Goal: Communication & Community: Answer question/provide support

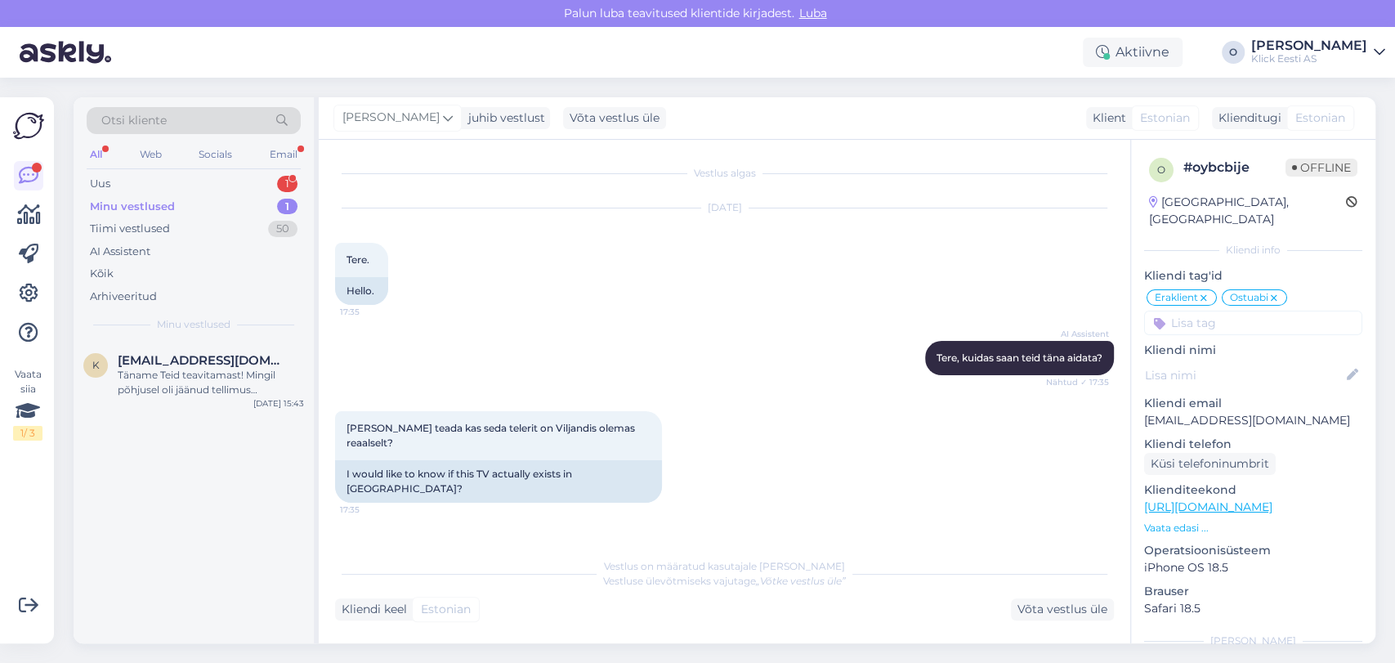
scroll to position [916, 0]
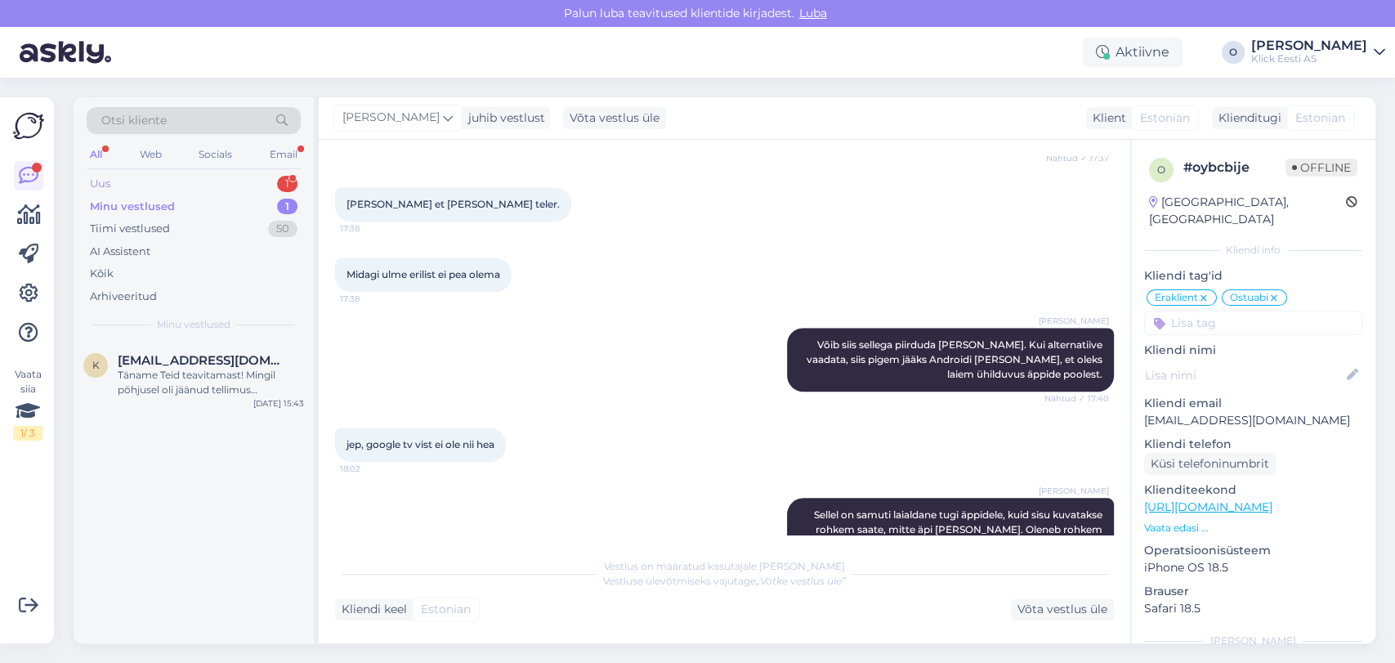
click at [185, 182] on div "Uus 1" at bounding box center [194, 183] width 214 height 23
click at [159, 368] on div "Sinine rullpaber nüüd hinnaga 4=3! 🤩" at bounding box center [211, 375] width 186 height 15
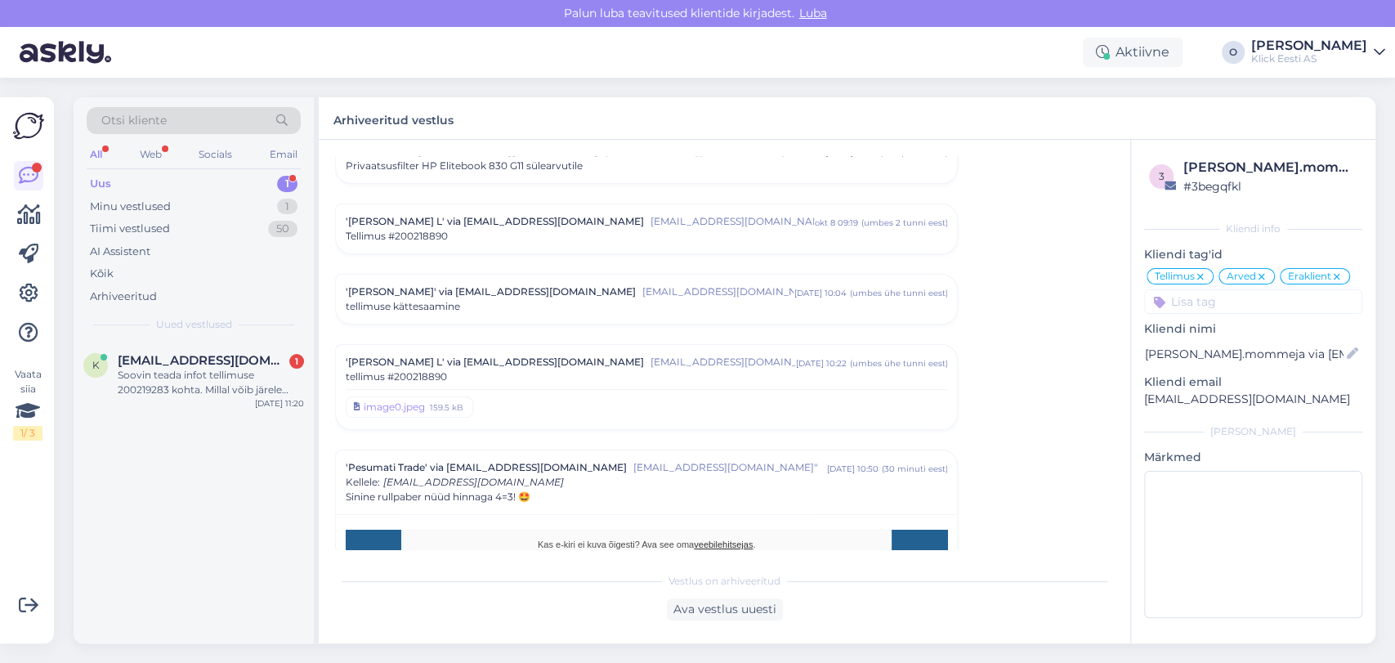
scroll to position [8352, 0]
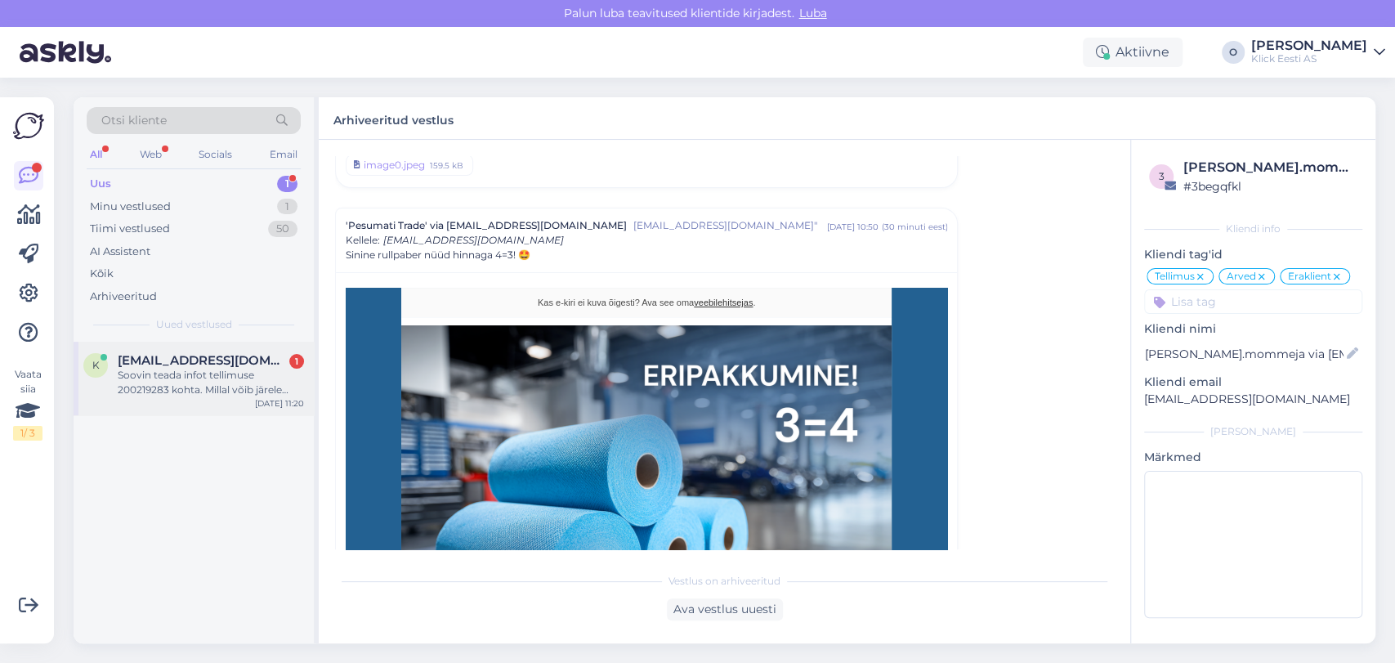
click at [166, 351] on div "k [EMAIL_ADDRESS][DOMAIN_NAME] 1 Soovin teada infot tellimuse 200219283 kohta. …" at bounding box center [194, 379] width 240 height 74
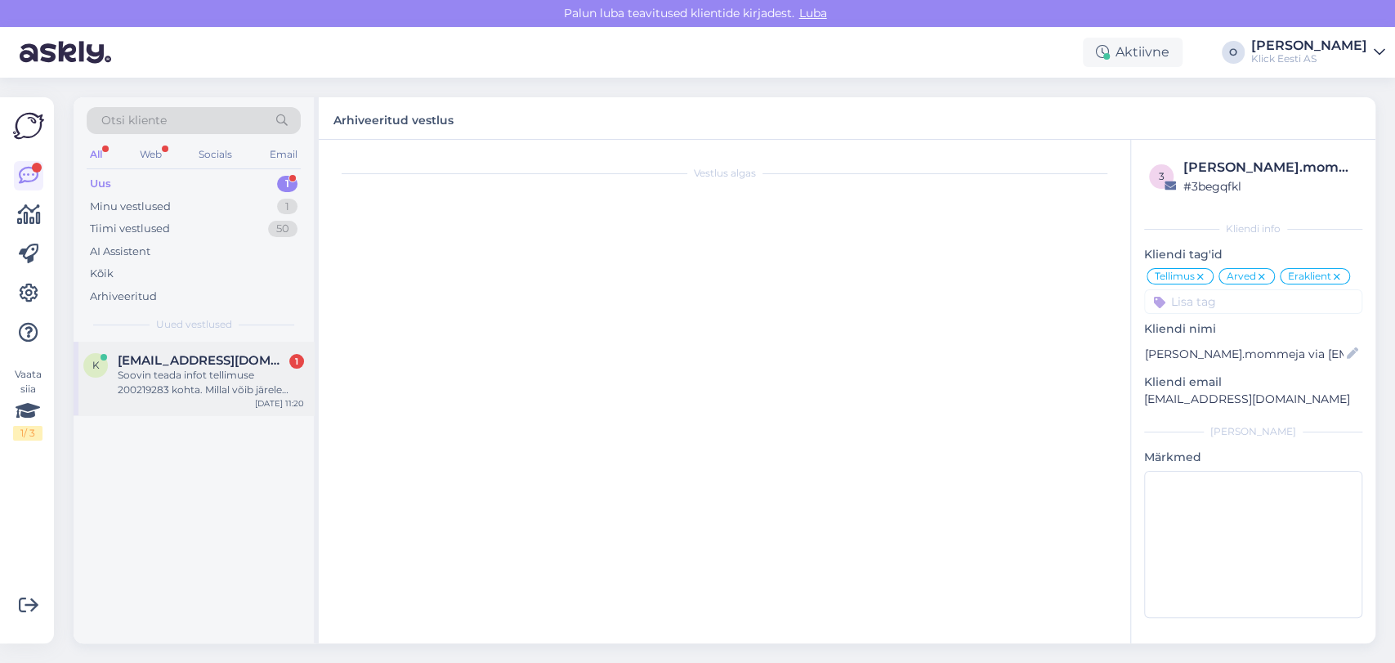
scroll to position [0, 0]
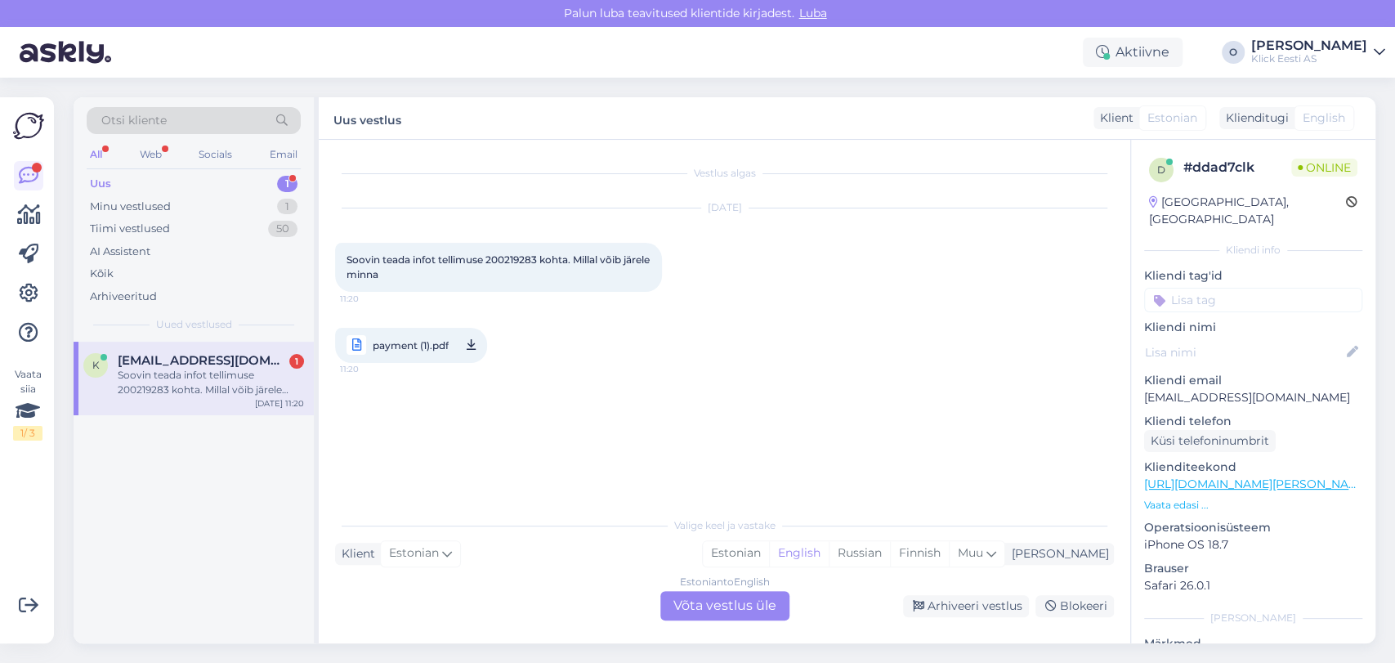
click at [495, 258] on span "Soovin teada infot tellimuse 200219283 kohta. Millal võib järele minna" at bounding box center [500, 266] width 306 height 27
copy span "200219283"
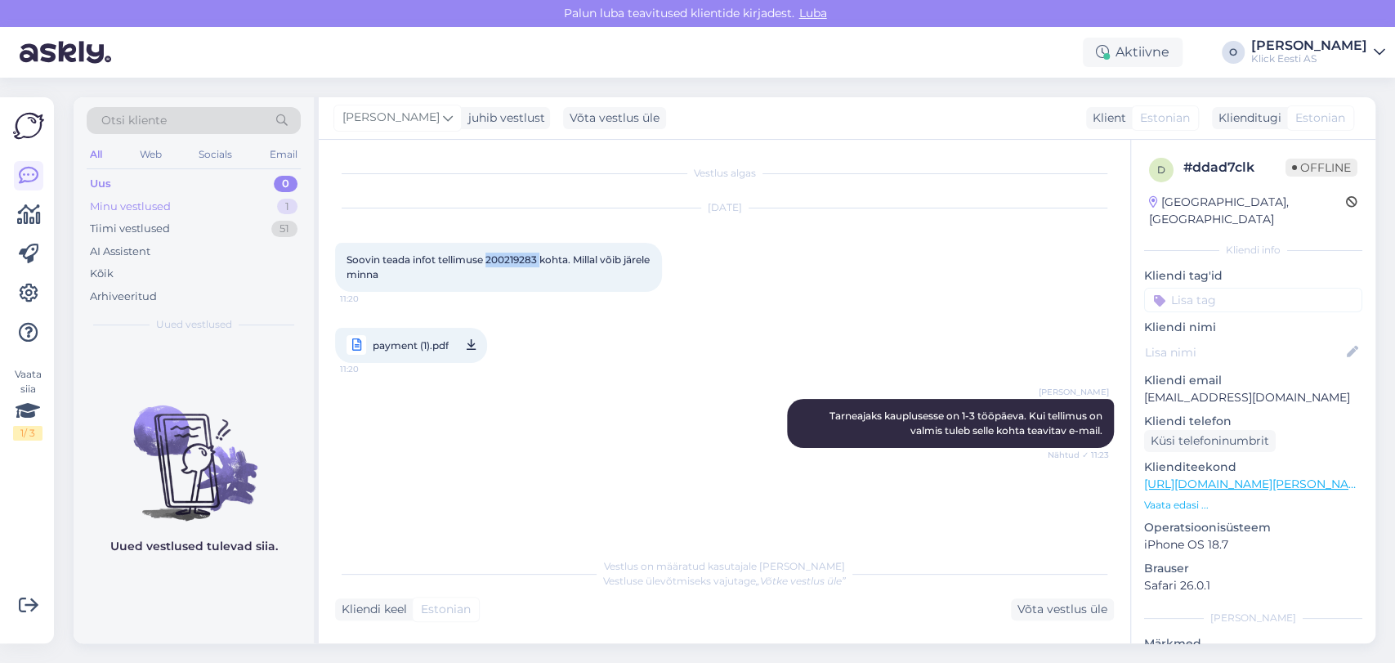
click at [168, 211] on div "Minu vestlused" at bounding box center [130, 207] width 81 height 16
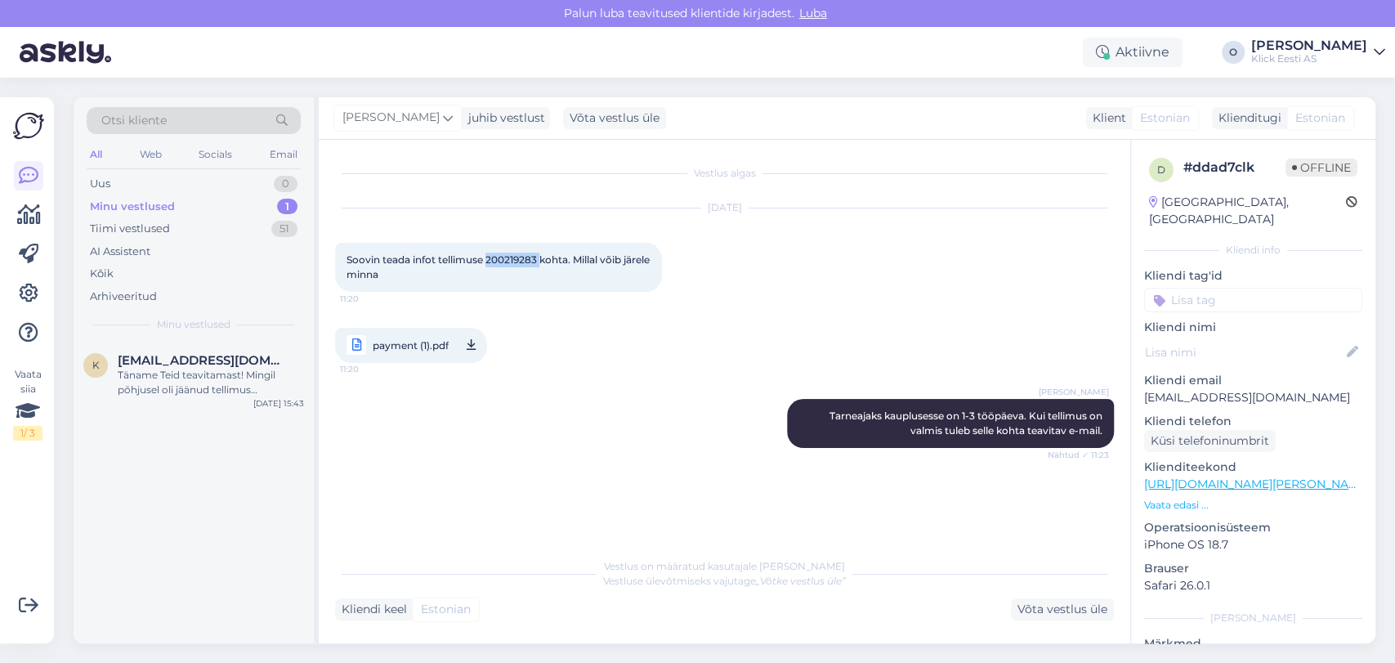
click at [168, 211] on div "Minu vestlused" at bounding box center [132, 207] width 85 height 16
click at [168, 221] on div "Tiimi vestlused" at bounding box center [130, 229] width 80 height 16
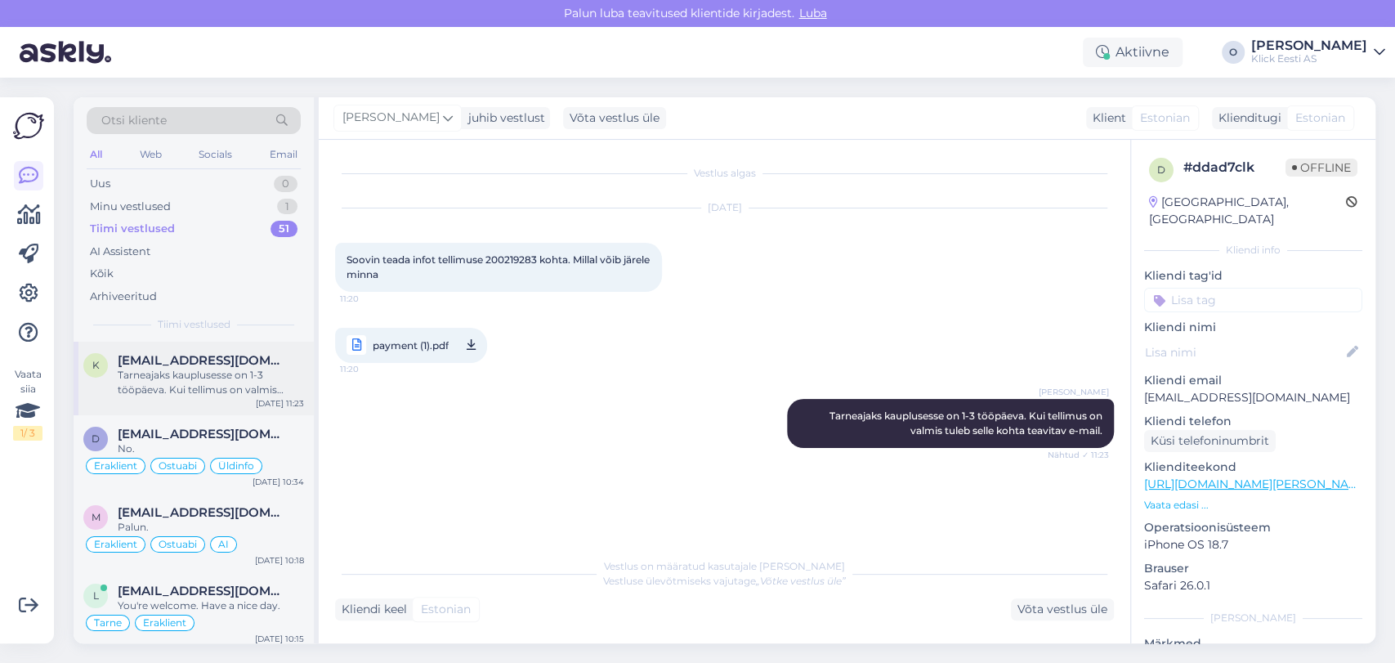
click at [183, 368] on div "Tarneajaks kauplusesse on 1-3 tööpäeva. Kui tellimus on valmis tuleb selle koht…" at bounding box center [211, 382] width 186 height 29
click at [170, 439] on span "[EMAIL_ADDRESS][DOMAIN_NAME]" at bounding box center [203, 434] width 170 height 15
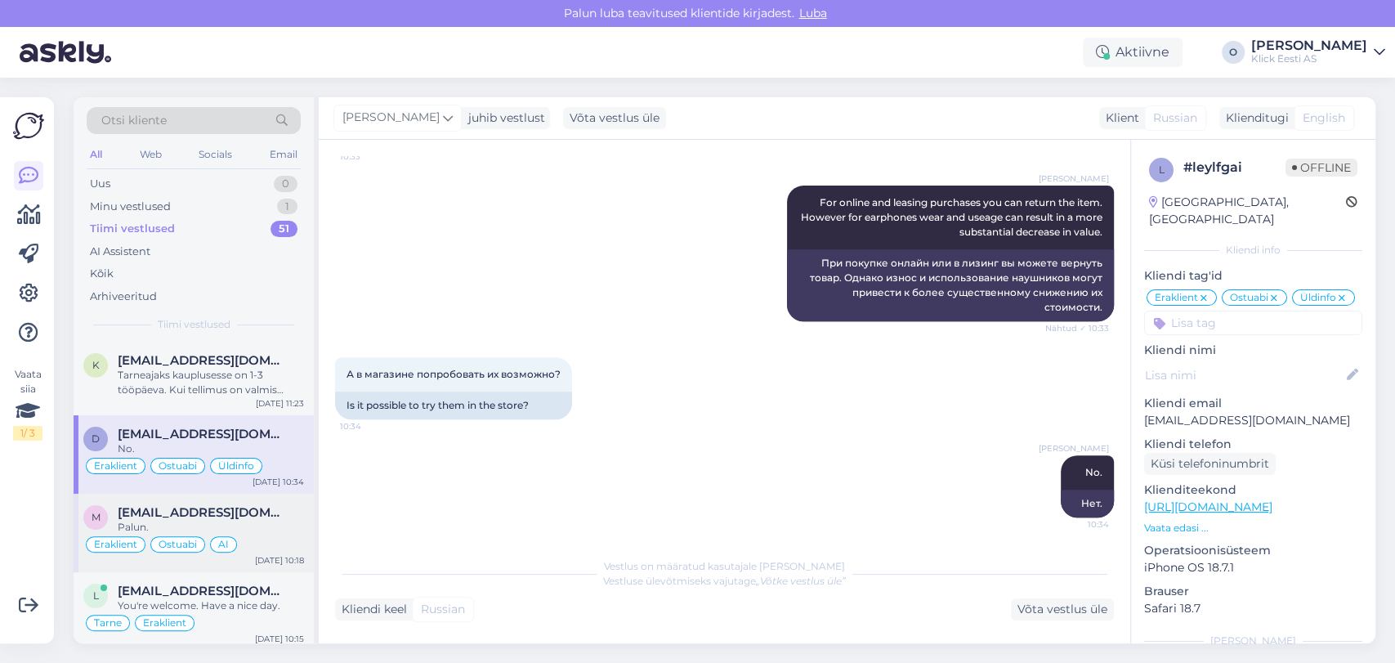
click at [168, 499] on div "m [EMAIL_ADDRESS][DOMAIN_NAME] Palun. Eraklient Ostuabi AI [DATE] 10:18" at bounding box center [194, 533] width 240 height 78
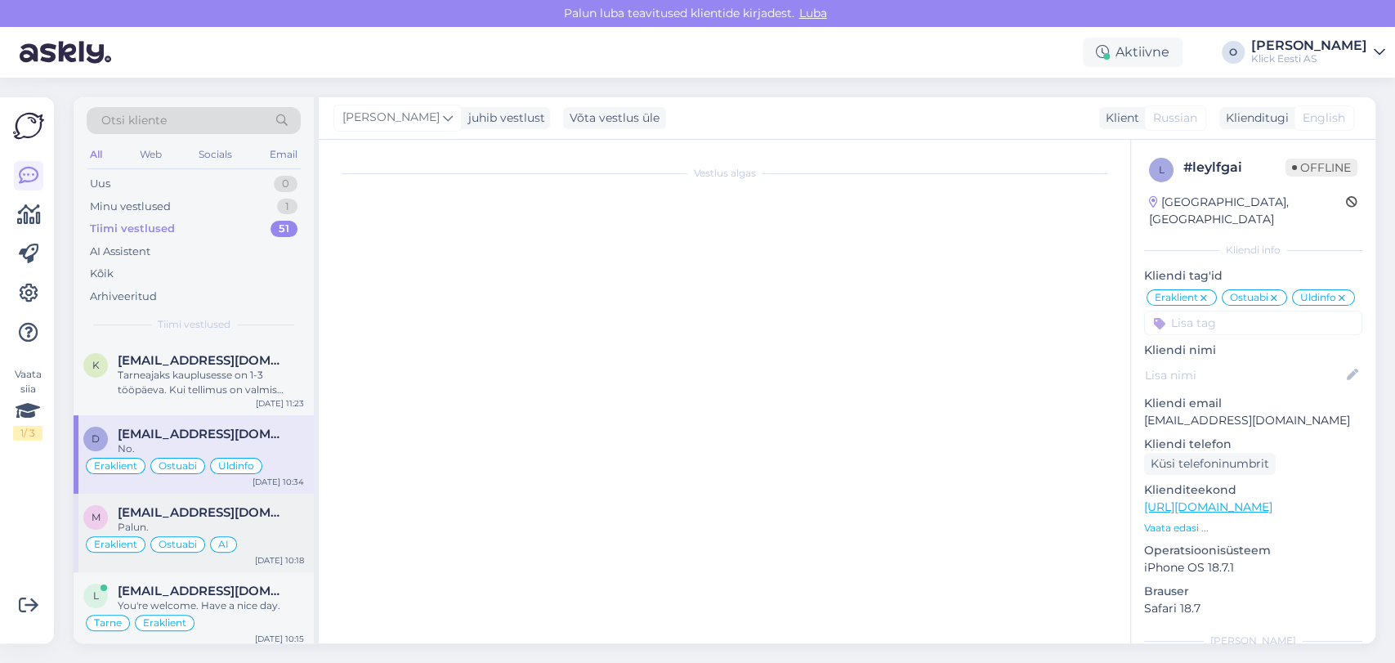
scroll to position [1248, 0]
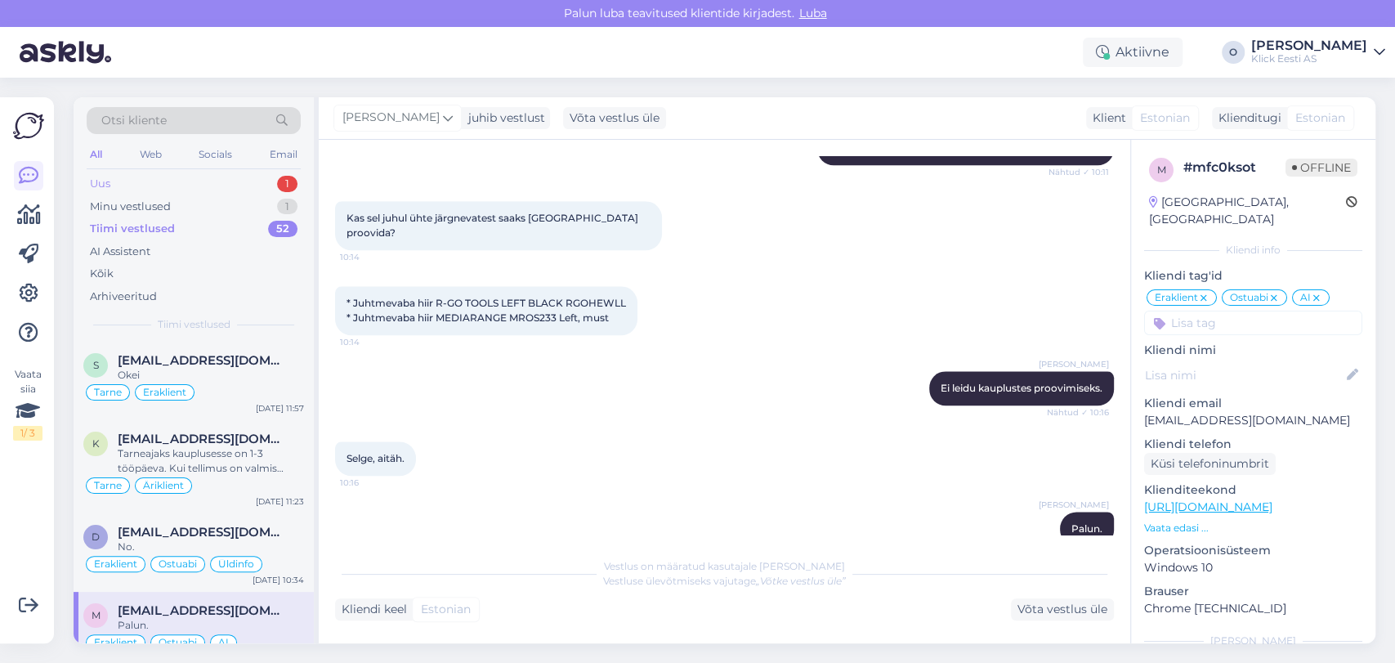
click at [241, 184] on div "Uus 1" at bounding box center [194, 183] width 214 height 23
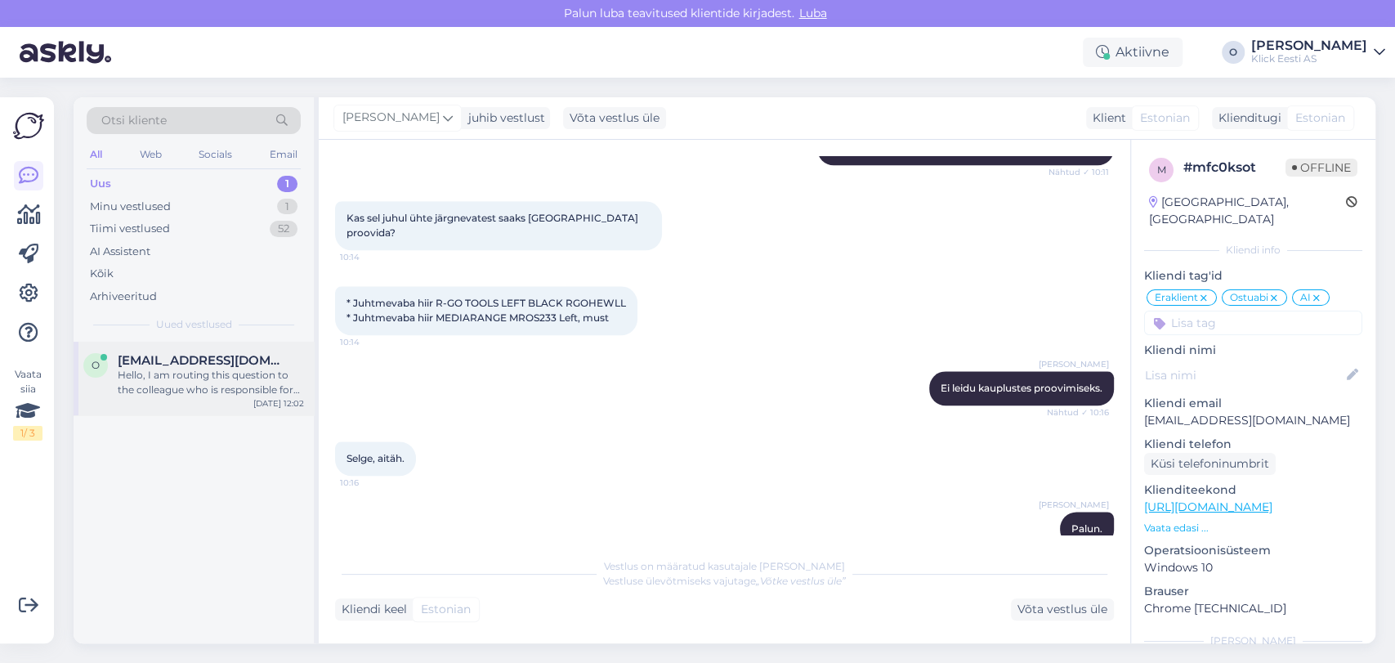
click at [190, 357] on span "[EMAIL_ADDRESS][DOMAIN_NAME]" at bounding box center [203, 360] width 170 height 15
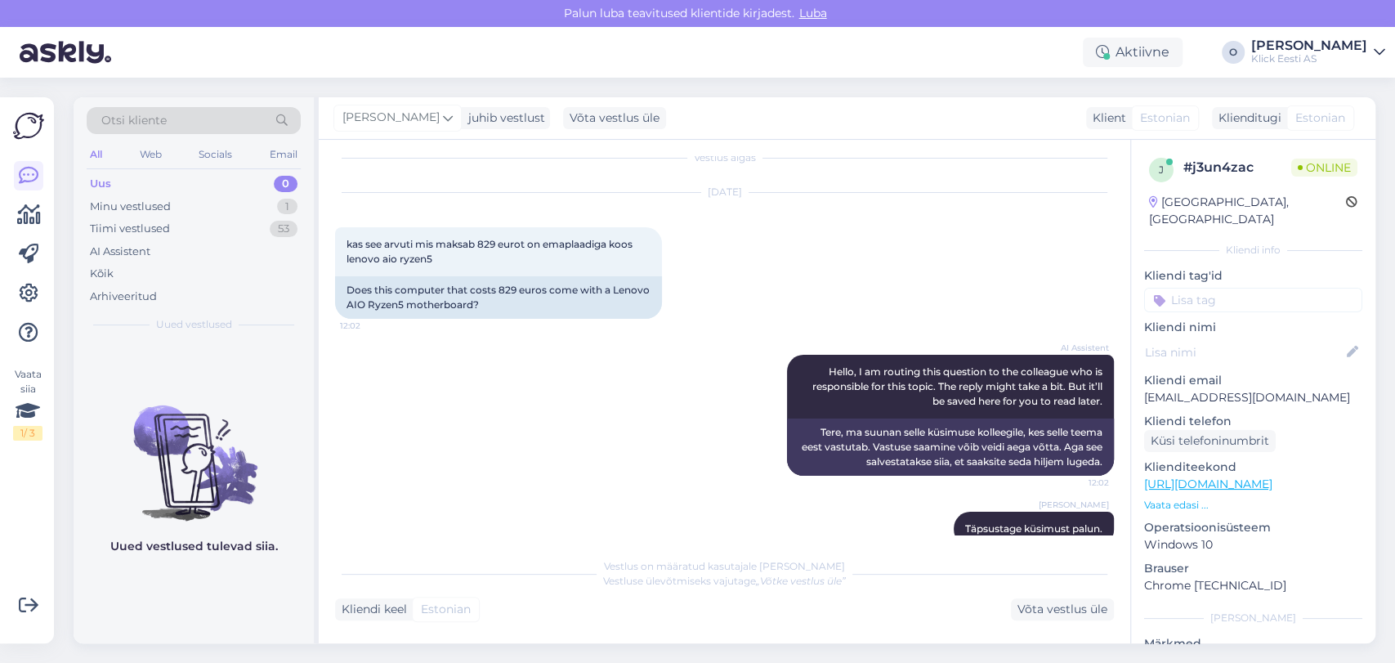
scroll to position [45, 0]
